Goal: Task Accomplishment & Management: Manage account settings

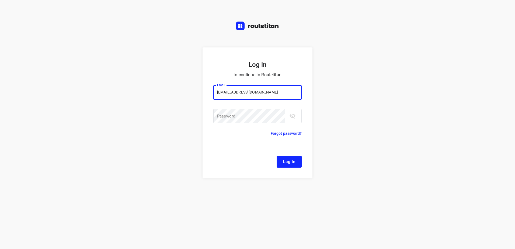
type input "remco@fruitopjewerk.nl"
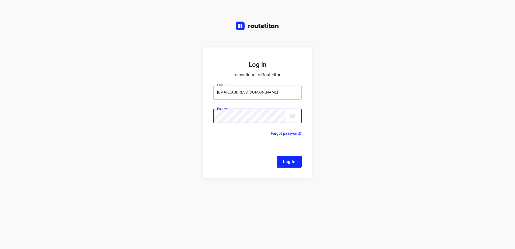
click at [277, 156] on button "Log In" at bounding box center [289, 162] width 25 height 12
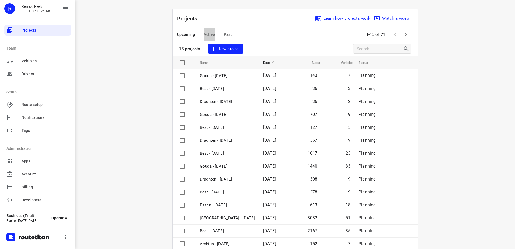
click at [212, 37] on span "Active" at bounding box center [209, 34] width 11 height 7
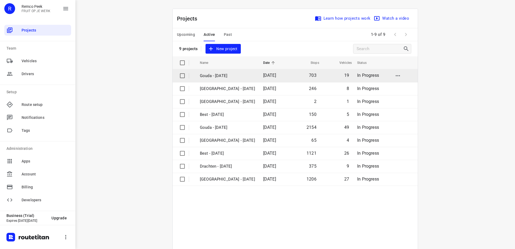
click at [259, 80] on td "09 Oct 2025" at bounding box center [274, 75] width 31 height 13
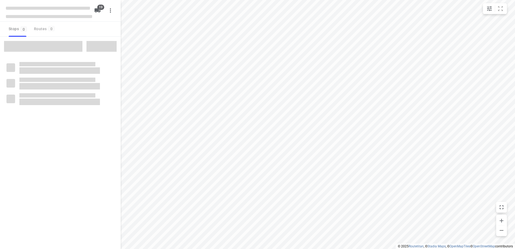
checkbox input "true"
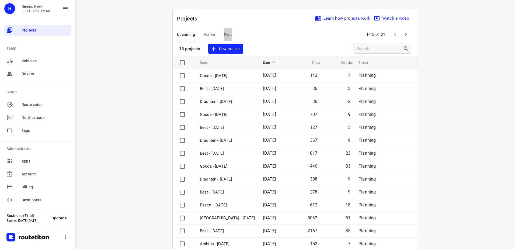
click at [226, 34] on span "Past" at bounding box center [228, 34] width 8 height 7
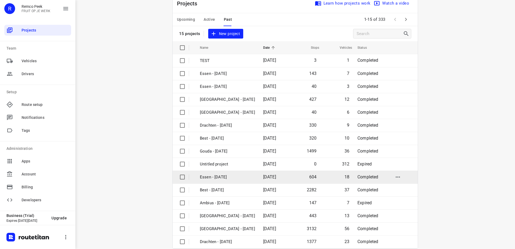
scroll to position [23, 0]
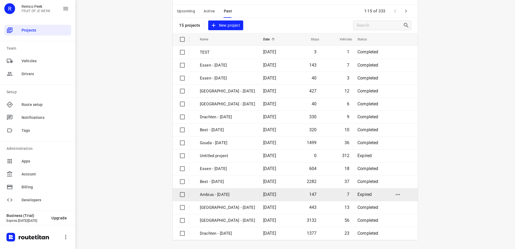
click at [259, 198] on td "[DATE]" at bounding box center [274, 194] width 31 height 13
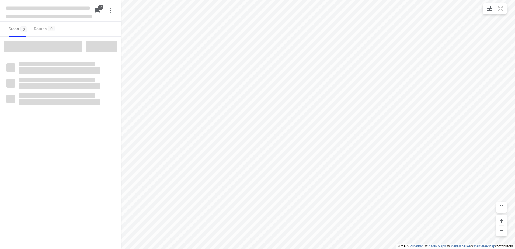
checkbox input "true"
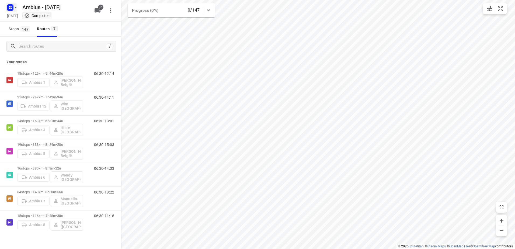
click at [7, 12] on icon "button" at bounding box center [10, 7] width 9 height 9
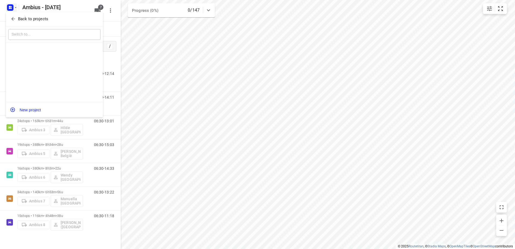
click at [19, 20] on p "Back to projects" at bounding box center [33, 19] width 30 height 6
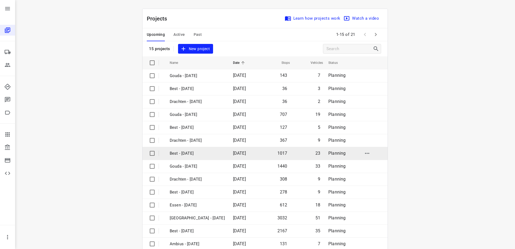
scroll to position [23, 0]
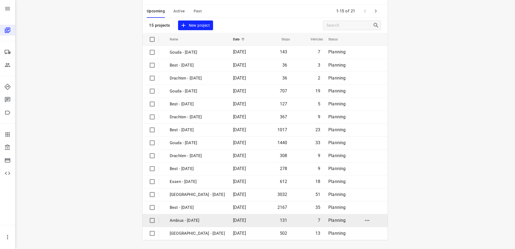
click at [207, 221] on p "Ambius - [DATE]" at bounding box center [197, 220] width 55 height 6
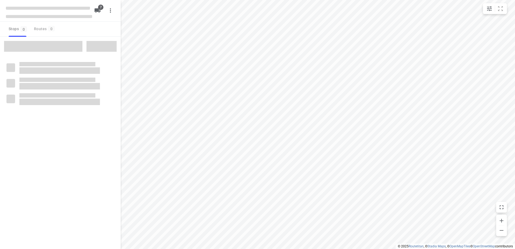
checkbox input "true"
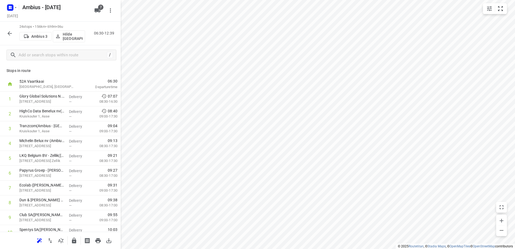
click at [7, 36] on icon "button" at bounding box center [9, 33] width 6 height 6
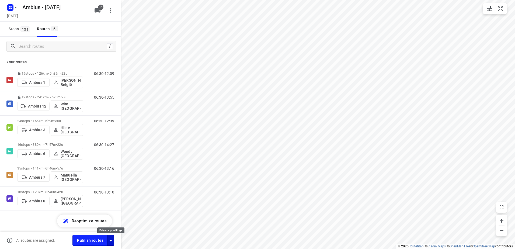
click at [110, 240] on icon "button" at bounding box center [111, 240] width 6 height 6
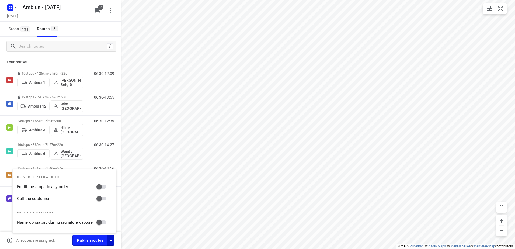
click at [106, 186] on input "Fulfill the stops in any order" at bounding box center [99, 187] width 31 height 10
click at [100, 186] on input "Fulfill the stops in any order" at bounding box center [104, 187] width 31 height 10
checkbox input "false"
click at [99, 240] on span "Publish routes" at bounding box center [90, 240] width 26 height 7
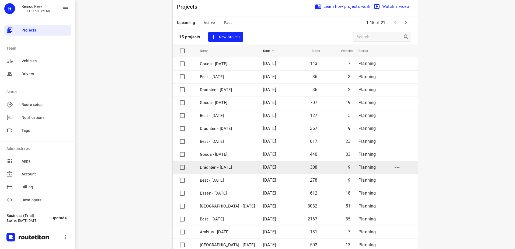
scroll to position [23, 0]
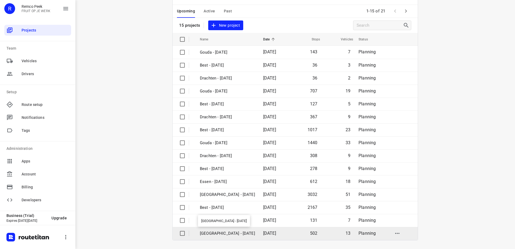
click at [227, 233] on p "[GEOGRAPHIC_DATA] - [DATE]" at bounding box center [227, 233] width 55 height 6
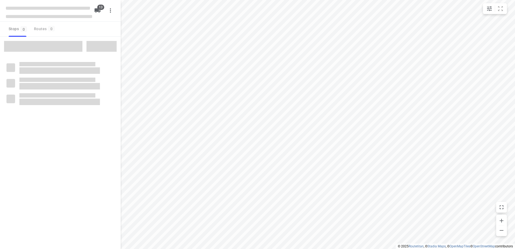
checkbox input "true"
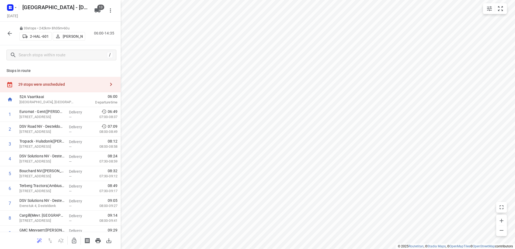
click at [74, 241] on icon "button" at bounding box center [74, 240] width 6 height 6
drag, startPoint x: 75, startPoint y: 84, endPoint x: 95, endPoint y: 85, distance: 20.5
click at [75, 84] on div "29 stops were unscheduled" at bounding box center [61, 84] width 87 height 4
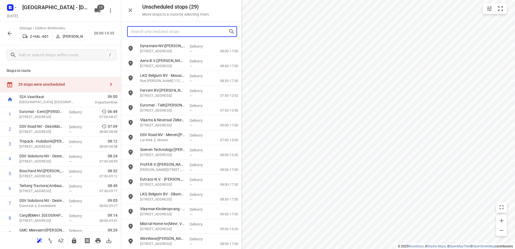
click at [189, 34] on input "Search unscheduled stops" at bounding box center [180, 31] width 98 height 8
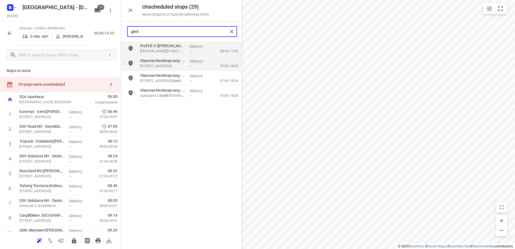
type input "gent"
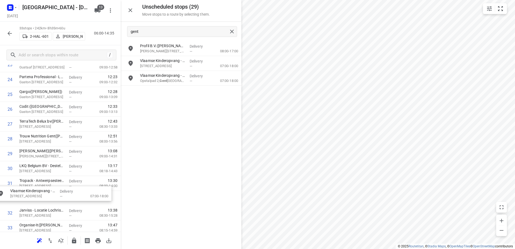
scroll to position [376, 0]
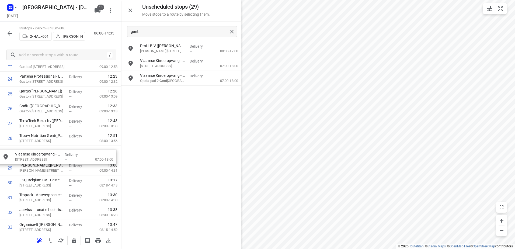
drag, startPoint x: 203, startPoint y: 83, endPoint x: 75, endPoint y: 161, distance: 149.8
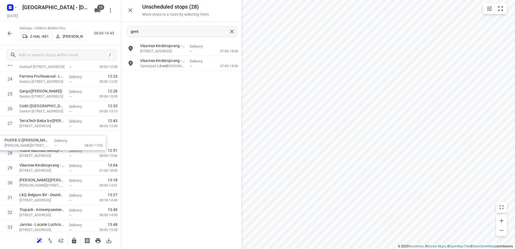
scroll to position [375, 0]
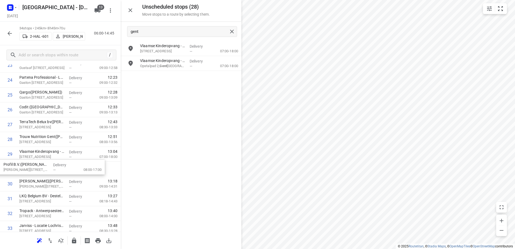
drag, startPoint x: 237, startPoint y: 47, endPoint x: 95, endPoint y: 168, distance: 186.0
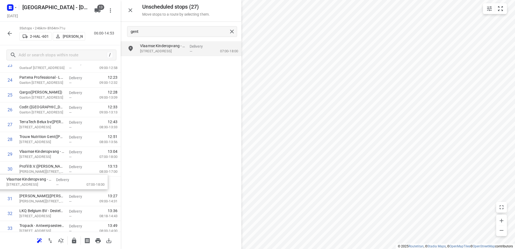
drag, startPoint x: 202, startPoint y: 70, endPoint x: 63, endPoint y: 191, distance: 183.4
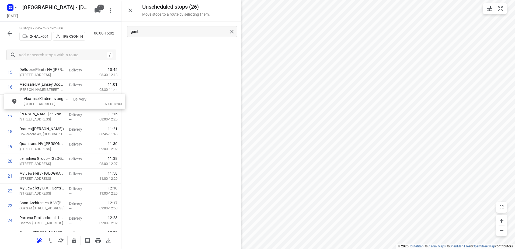
scroll to position [247, 0]
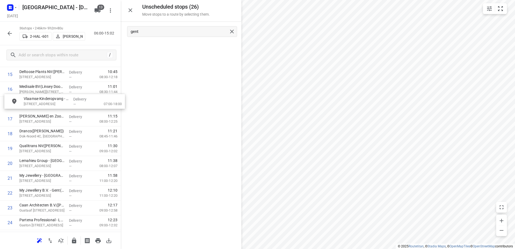
drag, startPoint x: 201, startPoint y: 44, endPoint x: 79, endPoint y: 99, distance: 133.9
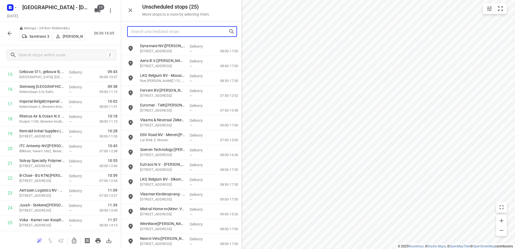
click at [180, 32] on input "Search unscheduled stops" at bounding box center [180, 31] width 98 height 8
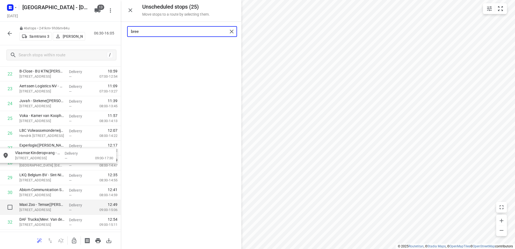
scroll to position [409, 0]
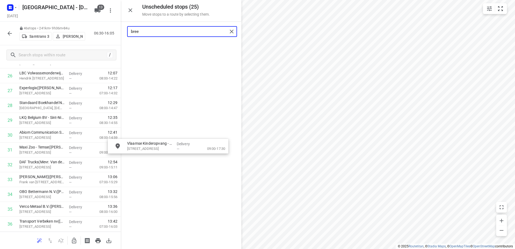
drag, startPoint x: 198, startPoint y: 48, endPoint x: 151, endPoint y: 187, distance: 146.7
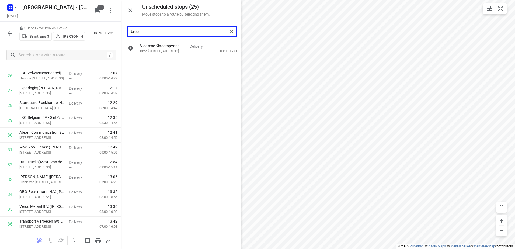
type input "bree"
click at [77, 242] on icon "button" at bounding box center [74, 240] width 6 height 6
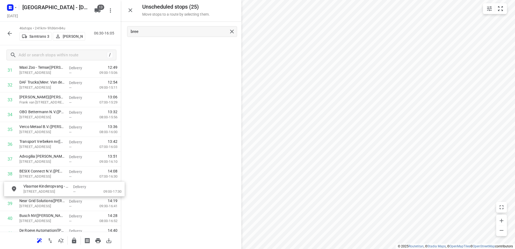
scroll to position [489, 0]
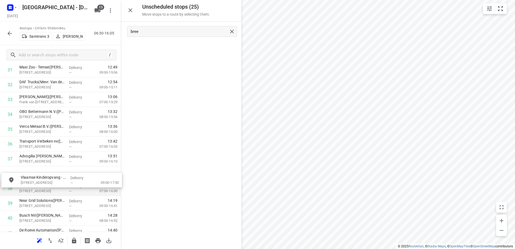
drag, startPoint x: 172, startPoint y: 55, endPoint x: 47, endPoint y: 187, distance: 182.2
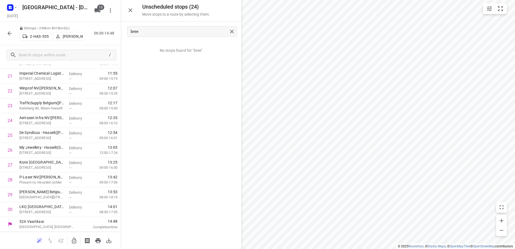
scroll to position [335, 0]
click at [224, 32] on input "bree" at bounding box center [179, 31] width 97 height 8
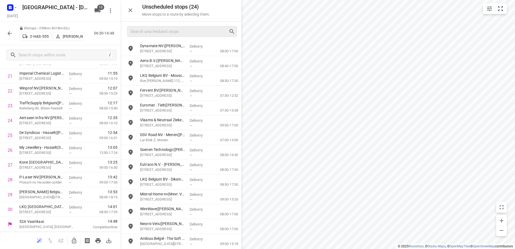
click at [164, 26] on div at bounding box center [182, 31] width 110 height 11
drag, startPoint x: 164, startPoint y: 26, endPoint x: 168, endPoint y: 30, distance: 5.4
click at [168, 30] on input "Search unscheduled stops" at bounding box center [180, 31] width 98 height 8
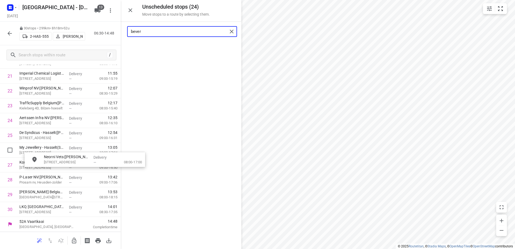
drag, startPoint x: 137, startPoint y: 61, endPoint x: 68, endPoint y: 245, distance: 196.7
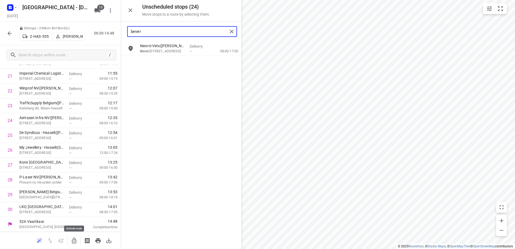
type input "bever"
click at [70, 242] on button "button" at bounding box center [74, 240] width 11 height 11
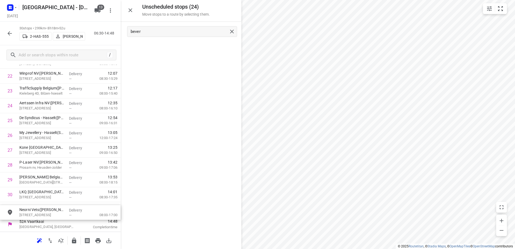
drag, startPoint x: 174, startPoint y: 51, endPoint x: 48, endPoint y: 210, distance: 203.2
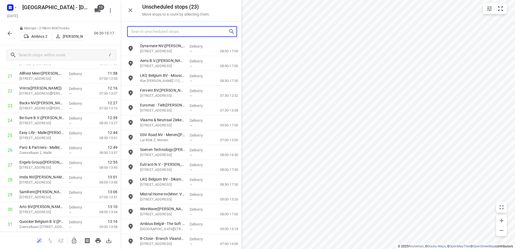
click at [193, 32] on input "Search unscheduled stops" at bounding box center [180, 31] width 98 height 8
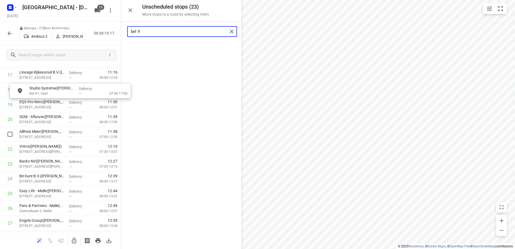
scroll to position [254, 0]
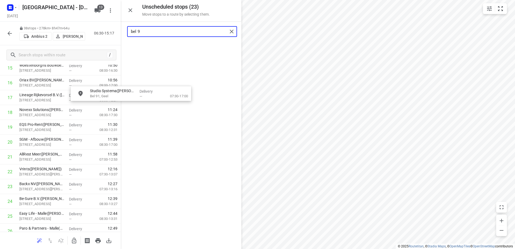
drag, startPoint x: 211, startPoint y: 46, endPoint x: 125, endPoint y: 189, distance: 166.6
type input "bel 9"
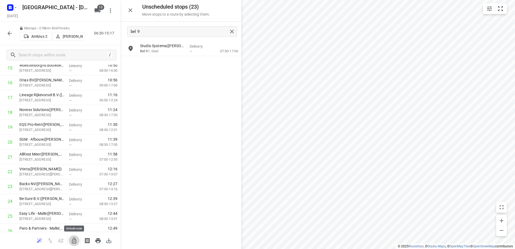
click at [75, 242] on icon "button" at bounding box center [74, 240] width 6 height 6
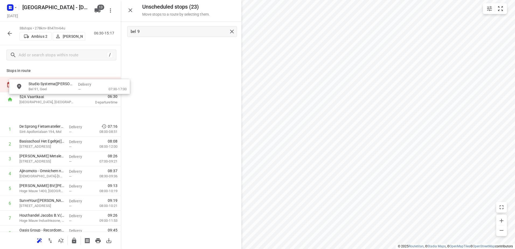
scroll to position [0, 0]
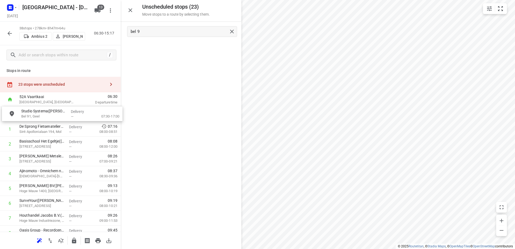
drag, startPoint x: 178, startPoint y: 49, endPoint x: 56, endPoint y: 114, distance: 138.0
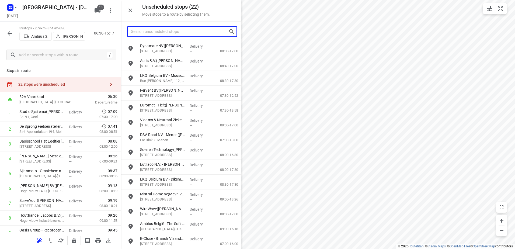
click at [219, 31] on input "Search unscheduled stops" at bounding box center [180, 31] width 98 height 8
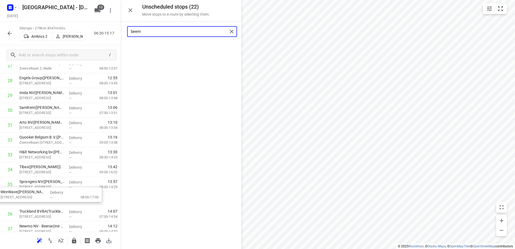
drag, startPoint x: 197, startPoint y: 60, endPoint x: 68, endPoint y: 196, distance: 187.0
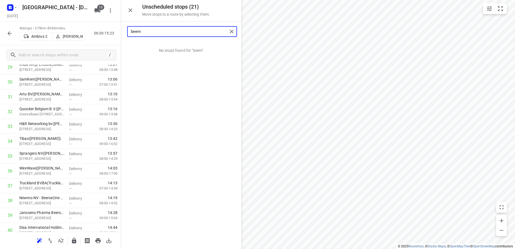
type input "beem"
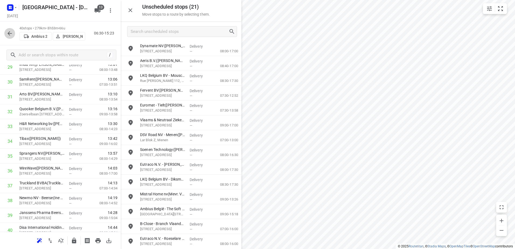
click at [8, 35] on icon "button" at bounding box center [9, 33] width 6 height 6
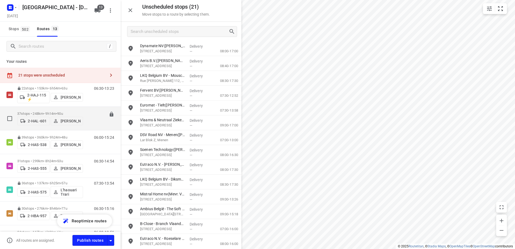
scroll to position [0, 0]
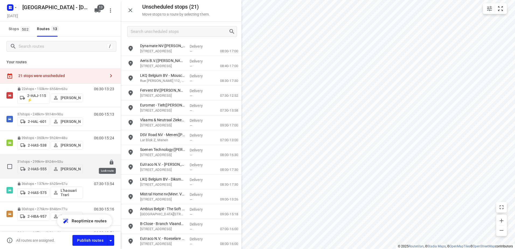
click at [110, 162] on icon at bounding box center [112, 162] width 4 height 5
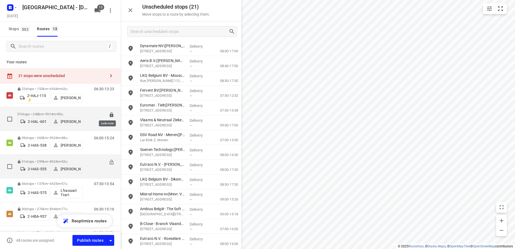
click at [110, 112] on icon at bounding box center [112, 114] width 4 height 5
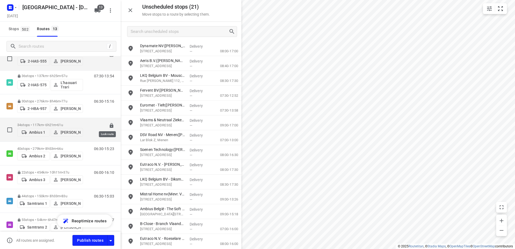
click at [110, 125] on icon at bounding box center [112, 125] width 4 height 5
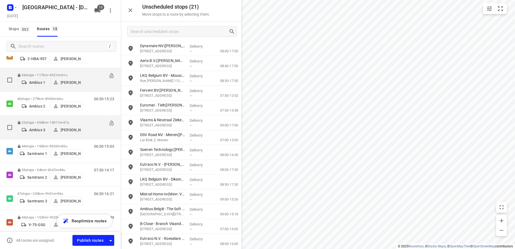
scroll to position [162, 0]
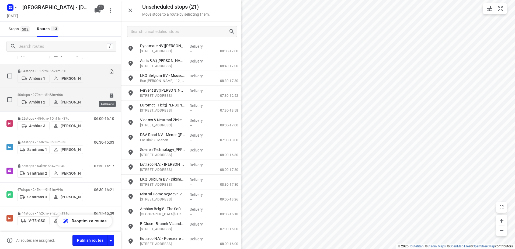
click at [109, 96] on icon at bounding box center [111, 95] width 5 height 5
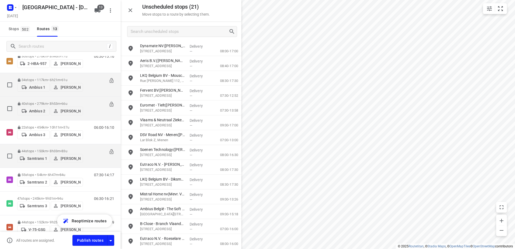
scroll to position [182, 0]
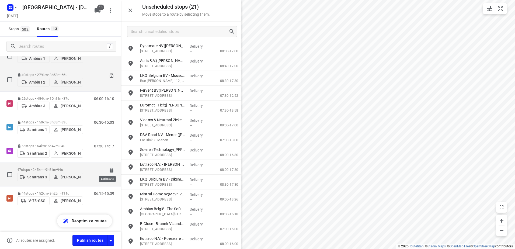
click at [110, 170] on icon at bounding box center [112, 170] width 4 height 5
click at [99, 8] on span "13" at bounding box center [100, 7] width 7 height 5
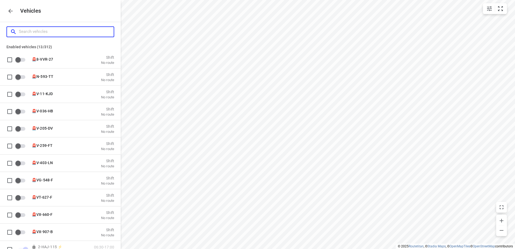
click at [74, 32] on input "Search vehicles" at bounding box center [66, 31] width 95 height 8
type input "A"
checkbox input "true"
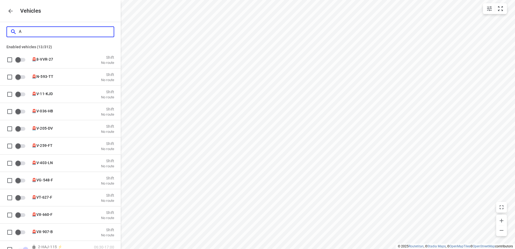
checkbox input "true"
checkbox input "false"
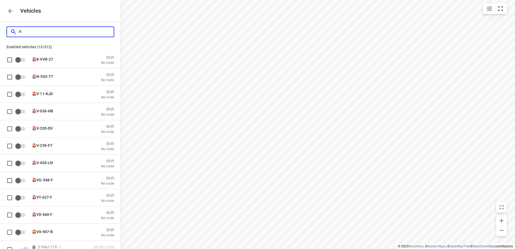
checkbox input "false"
type input "Am"
checkbox input "true"
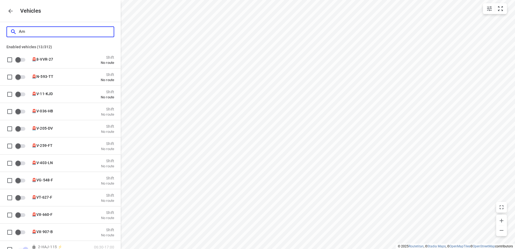
checkbox input "false"
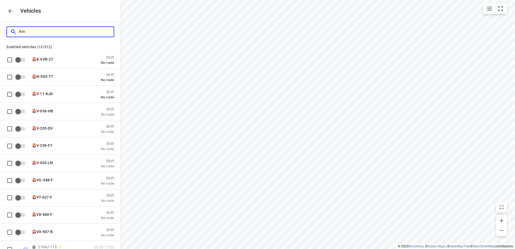
checkbox input "false"
checkbox input "true"
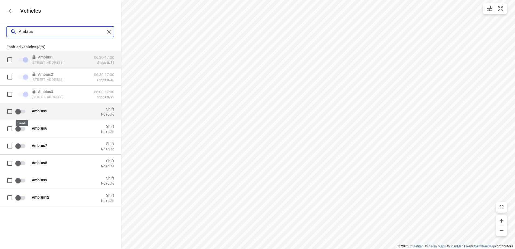
type input "Ambius"
click at [21, 108] on input "grid" at bounding box center [18, 111] width 31 height 10
click at [20, 111] on input "grid" at bounding box center [25, 111] width 31 height 10
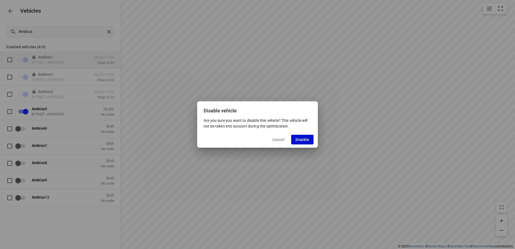
click at [300, 138] on span "Disable" at bounding box center [303, 139] width 14 height 4
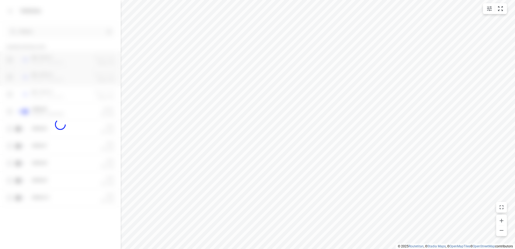
checkbox input "false"
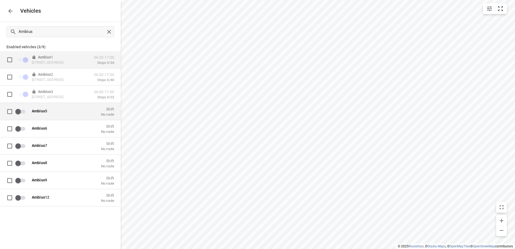
click at [50, 109] on p "Ambius 5" at bounding box center [59, 111] width 54 height 4
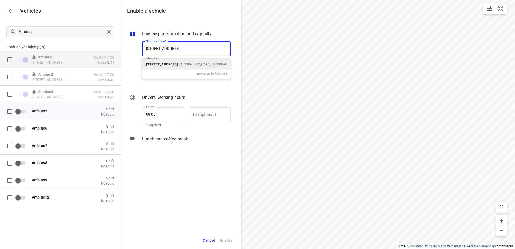
type input "Vaartkaai 52A, Antwerpen, België"
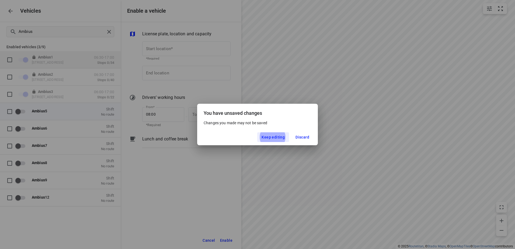
type input "Vaartkaai 52A, 2170 Antwerpen, Belgium"
click at [257, 132] on button "Keep editing" at bounding box center [273, 137] width 32 height 10
checkbox input "false"
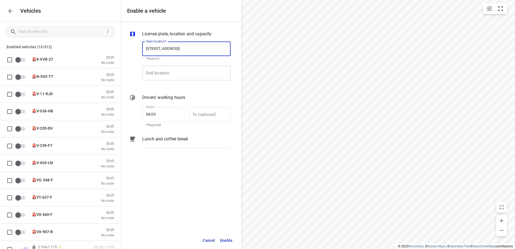
click at [184, 77] on input "End location" at bounding box center [186, 73] width 88 height 15
paste input "Vaartkaai 52A, 2170 Antwerpen, Belgium"
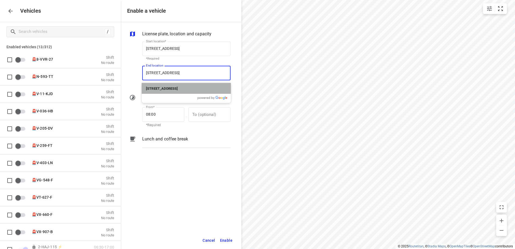
click at [178, 89] on b "Vaartkaai 52A, 2170 Antwerpen, Belgium" at bounding box center [162, 89] width 32 height 4
type input "Vaartkaai 52A, 2170 Antwerpen, Belgium"
drag, startPoint x: 163, startPoint y: 110, endPoint x: 132, endPoint y: 110, distance: 31.5
click at [132, 110] on div "From* 08:00 From* *Required — To (optional) To (optional)" at bounding box center [179, 116] width 103 height 23
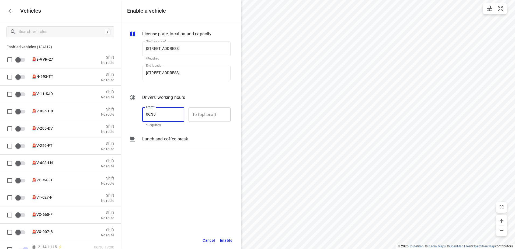
type input "06:30"
click at [213, 112] on input "text" at bounding box center [207, 114] width 36 height 15
type input "17:00"
click at [229, 241] on span "Enable" at bounding box center [226, 240] width 12 height 7
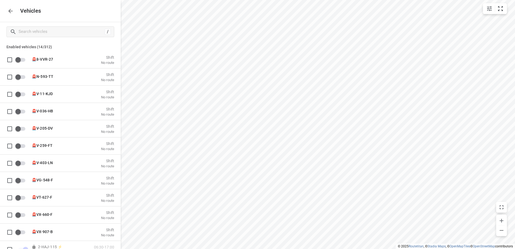
click at [6, 14] on div "Vehicles" at bounding box center [60, 11] width 121 height 22
click at [9, 12] on icon "button" at bounding box center [10, 11] width 6 height 6
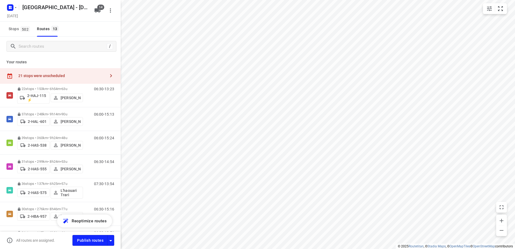
click at [51, 81] on div "21 stops were unscheduled" at bounding box center [60, 75] width 121 height 15
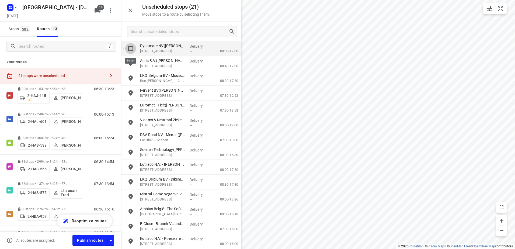
click at [133, 51] on input "grid" at bounding box center [130, 48] width 11 height 11
checkbox input "true"
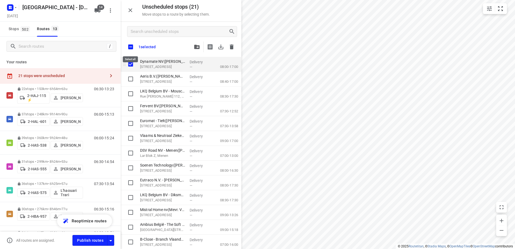
click at [133, 44] on input "checkbox" at bounding box center [130, 46] width 11 height 11
checkbox input "true"
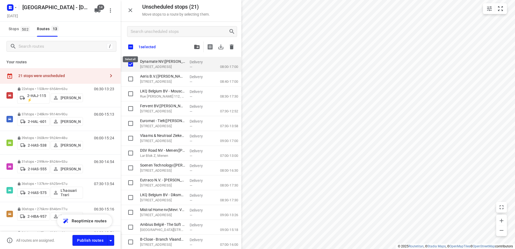
checkbox input "true"
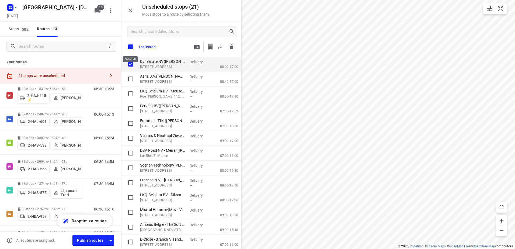
checkbox input "true"
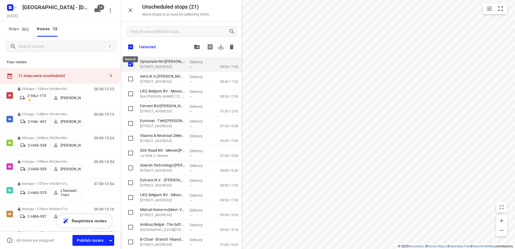
checkbox input "true"
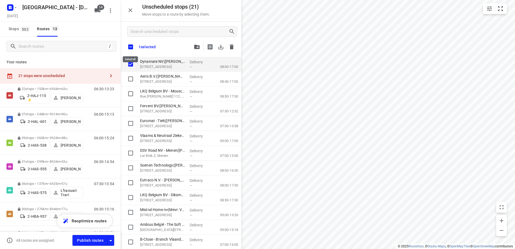
checkbox input "true"
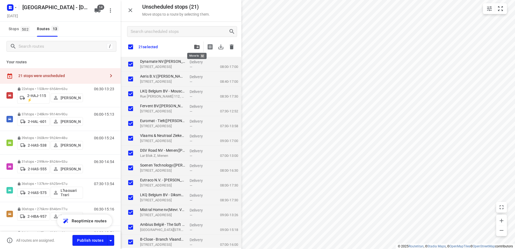
click at [199, 49] on button "button" at bounding box center [197, 46] width 11 height 11
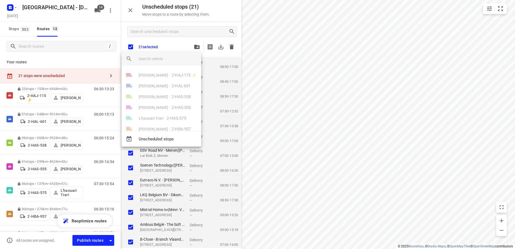
click at [186, 56] on input "search vehicle" at bounding box center [168, 59] width 58 height 8
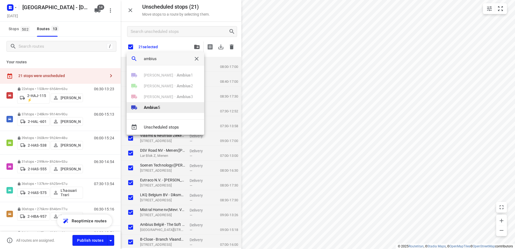
type input "ambius"
click at [162, 108] on li "Ambius 5" at bounding box center [166, 107] width 78 height 11
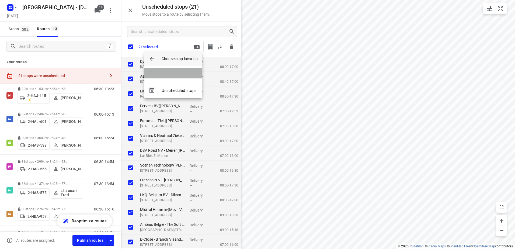
click at [158, 70] on li "1" at bounding box center [173, 73] width 58 height 11
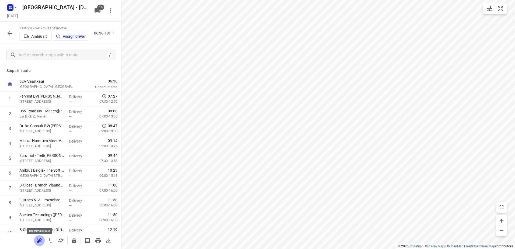
click at [41, 243] on icon "button" at bounding box center [39, 240] width 6 height 6
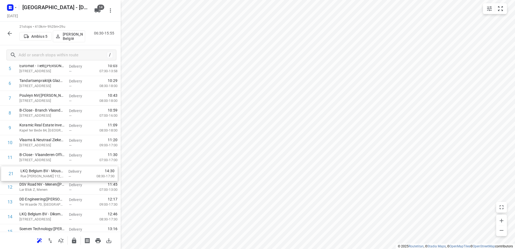
scroll to position [78, 0]
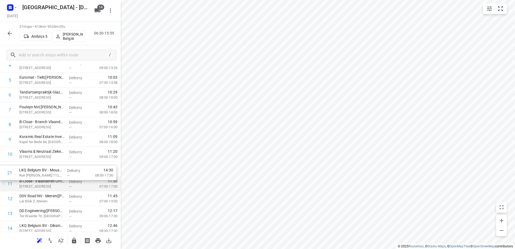
drag, startPoint x: 65, startPoint y: 207, endPoint x: 65, endPoint y: 175, distance: 32.3
click at [65, 175] on div "1 Fervent BV(Michael Delmotte) Legen Heirweg 73, Gavere Delivery — 07:27 07:30-…" at bounding box center [60, 168] width 121 height 311
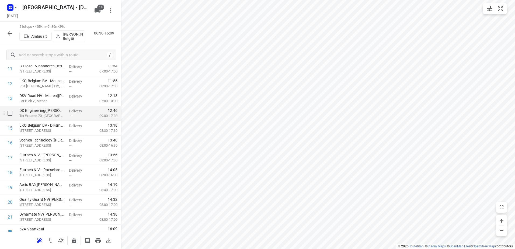
scroll to position [186, 0]
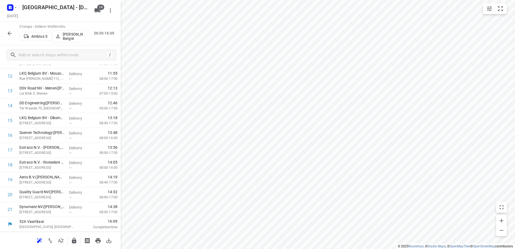
click at [74, 241] on icon "button" at bounding box center [74, 240] width 6 height 6
click at [8, 33] on icon "button" at bounding box center [10, 33] width 4 height 4
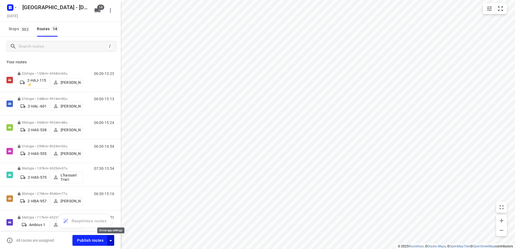
click at [108, 240] on icon "button" at bounding box center [111, 240] width 6 height 6
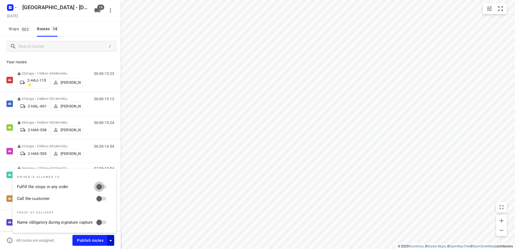
drag, startPoint x: 105, startPoint y: 185, endPoint x: 105, endPoint y: 199, distance: 13.7
click at [105, 186] on input "Fulfill the stops in any order" at bounding box center [99, 187] width 31 height 10
checkbox input "true"
click at [105, 200] on input "Call the customer" at bounding box center [99, 198] width 31 height 10
checkbox input "true"
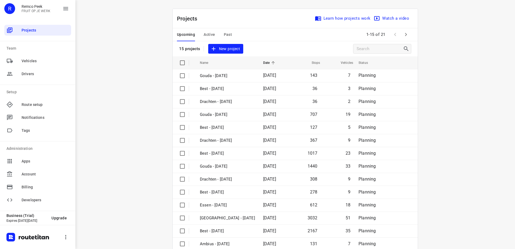
click at [227, 32] on span "Past" at bounding box center [228, 34] width 8 height 7
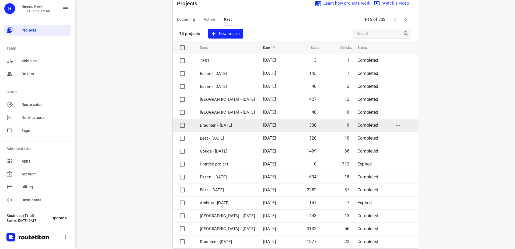
scroll to position [23, 0]
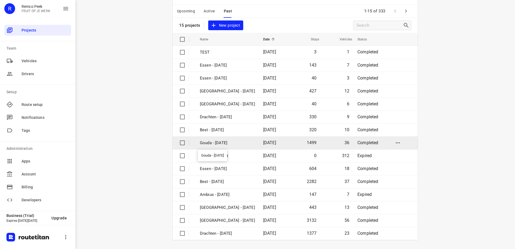
click at [238, 143] on p "Gouda - [DATE]" at bounding box center [227, 143] width 55 height 6
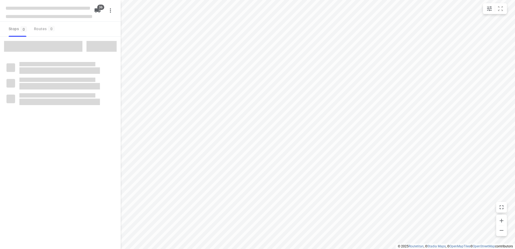
checkbox input "true"
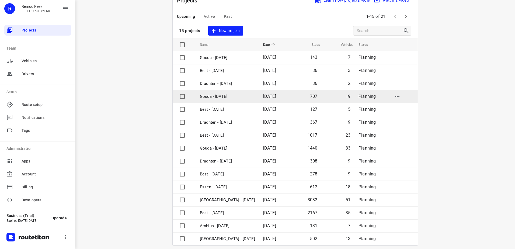
scroll to position [23, 0]
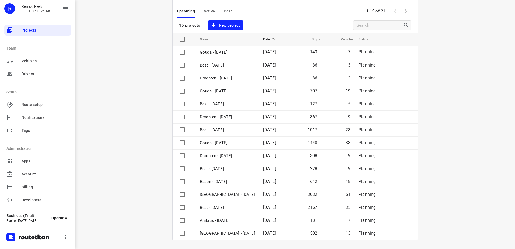
click at [405, 11] on icon "button" at bounding box center [406, 10] width 2 height 3
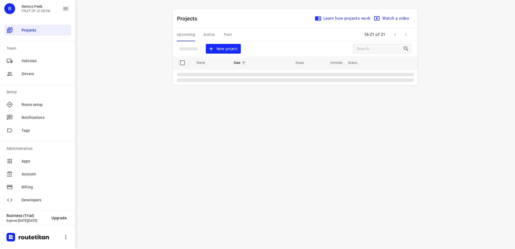
scroll to position [0, 0]
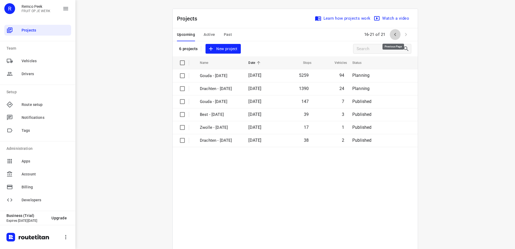
click at [392, 32] on icon "button" at bounding box center [395, 34] width 6 height 6
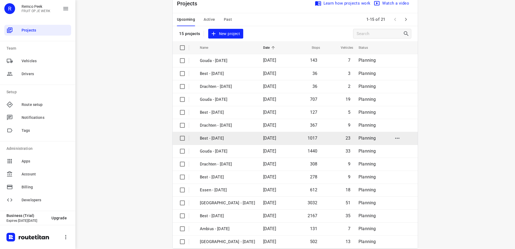
scroll to position [23, 0]
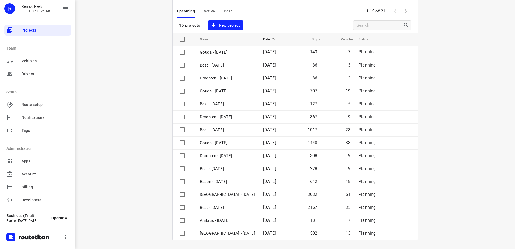
click at [224, 11] on span "Past" at bounding box center [228, 11] width 8 height 7
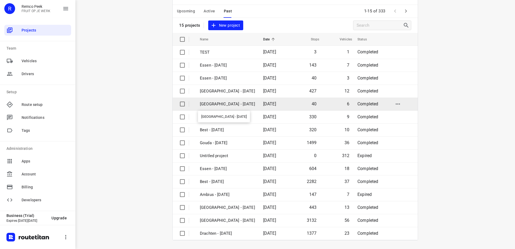
click at [230, 106] on p "[GEOGRAPHIC_DATA] - [DATE]" at bounding box center [227, 104] width 55 height 6
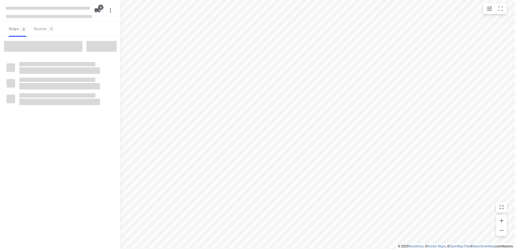
checkbox input "true"
